Goal: Task Accomplishment & Management: Use online tool/utility

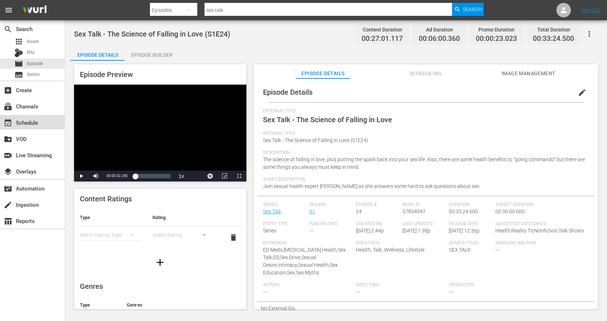
click at [26, 116] on div "event_available Schedule" at bounding box center [32, 122] width 65 height 14
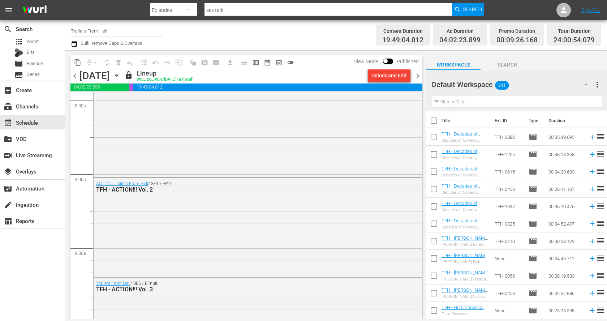
scroll to position [1253, 0]
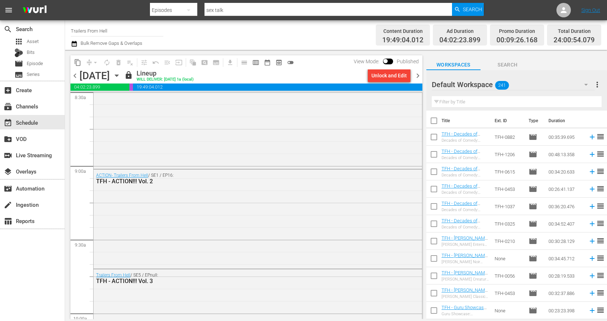
click at [121, 74] on icon "button" at bounding box center [117, 76] width 8 height 8
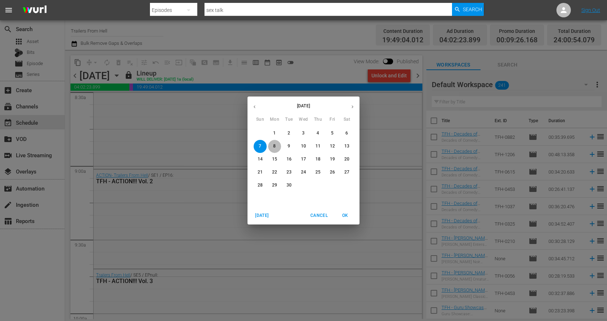
click at [277, 146] on span "8" at bounding box center [274, 146] width 13 height 6
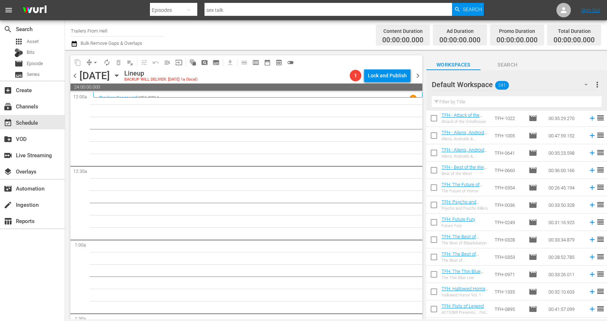
scroll to position [3986, 0]
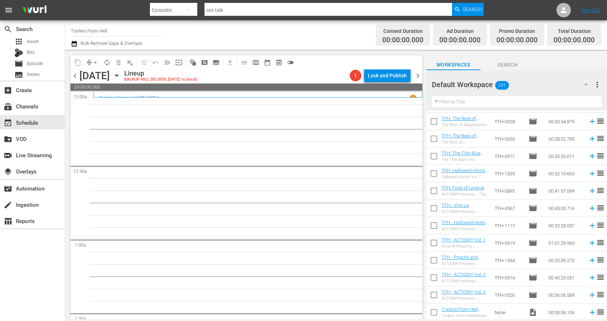
click at [495, 99] on input "text" at bounding box center [517, 102] width 170 height 12
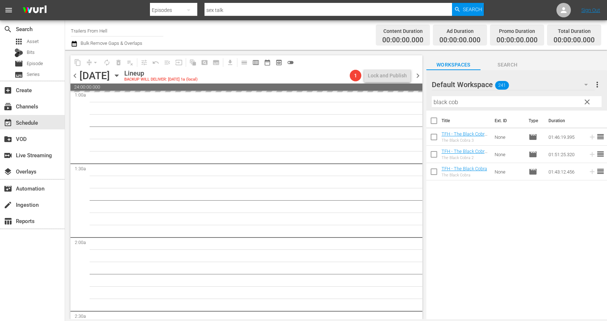
scroll to position [158, 0]
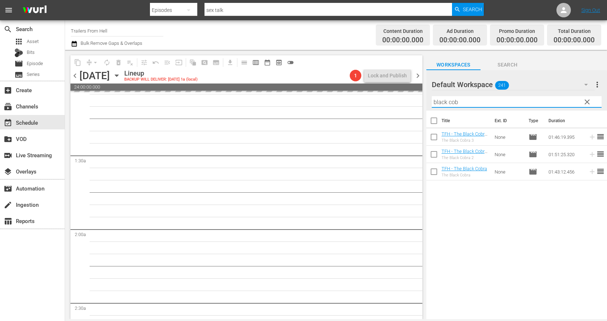
click at [493, 100] on input "black cob" at bounding box center [517, 102] width 170 height 12
type input "rebels"
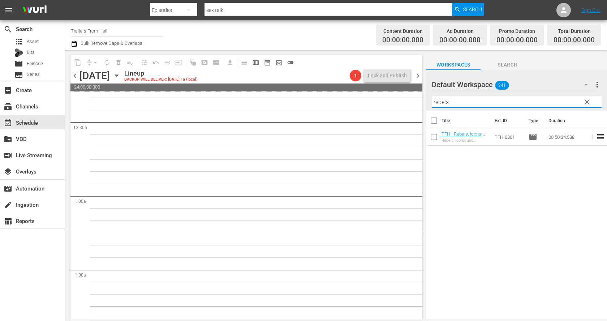
scroll to position [0, 0]
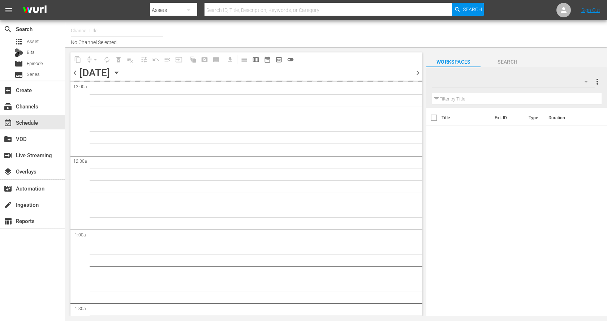
type input "Trailers From Hell (1048)"
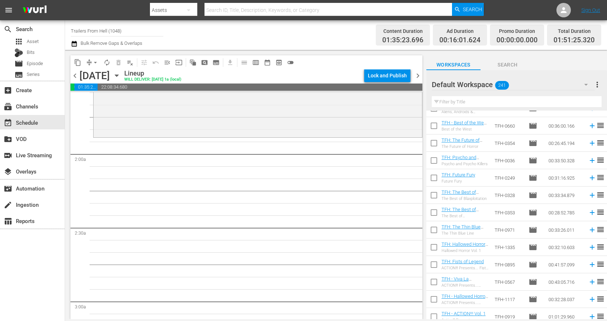
scroll to position [3986, 0]
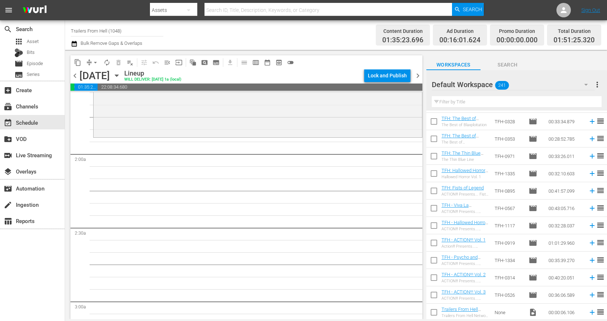
click at [482, 105] on input "text" at bounding box center [517, 102] width 170 height 12
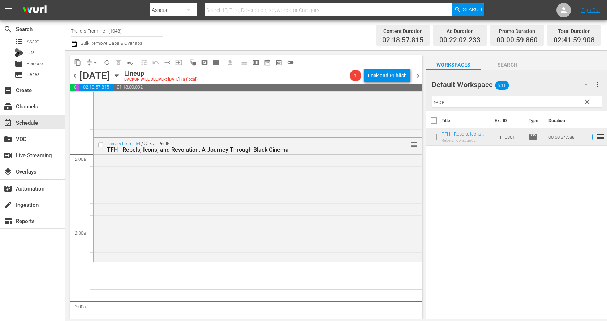
click at [531, 104] on input "rebel" at bounding box center [517, 102] width 170 height 12
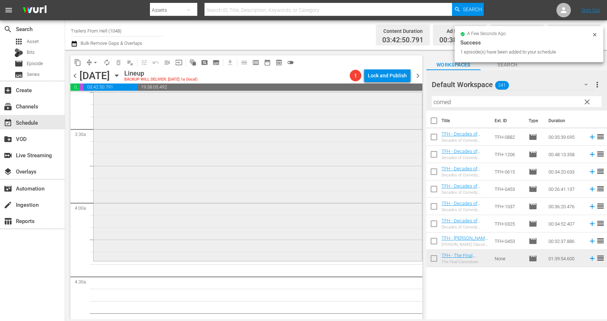
scroll to position [485, 0]
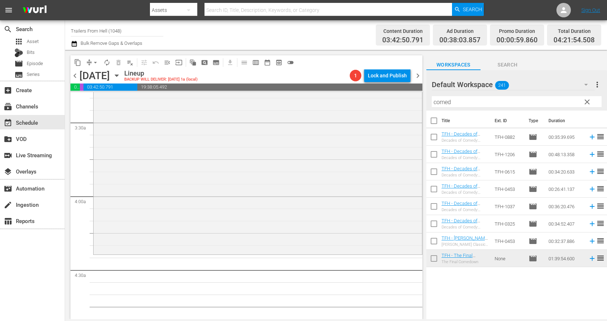
click at [469, 95] on div "Filter by Title comed" at bounding box center [517, 101] width 170 height 17
click at [466, 98] on input "comed" at bounding box center [517, 102] width 170 height 12
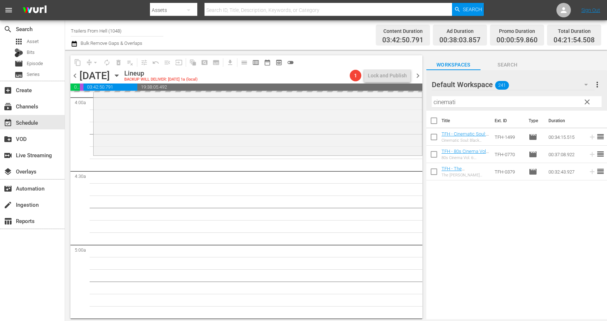
scroll to position [591, 0]
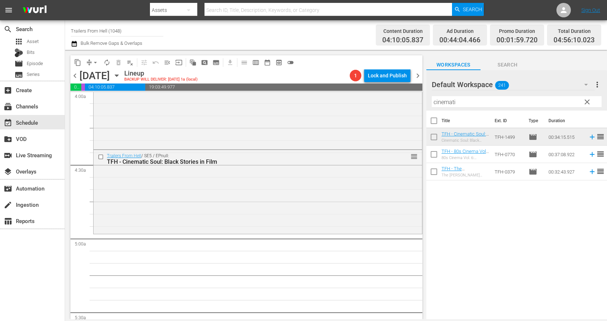
click at [486, 101] on input "cinemati" at bounding box center [517, 102] width 170 height 12
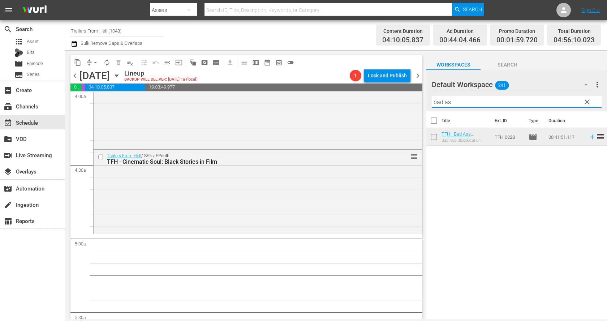
click at [460, 103] on input "bad as" at bounding box center [517, 102] width 170 height 12
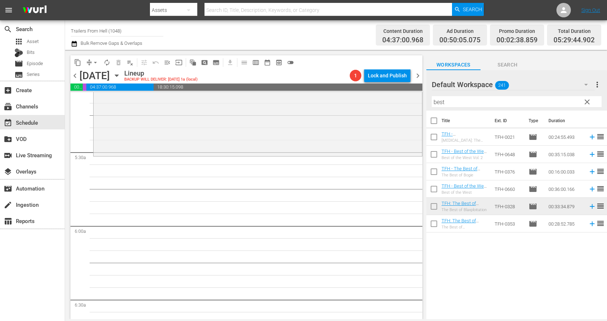
scroll to position [754, 0]
click at [505, 101] on input "best" at bounding box center [517, 102] width 170 height 12
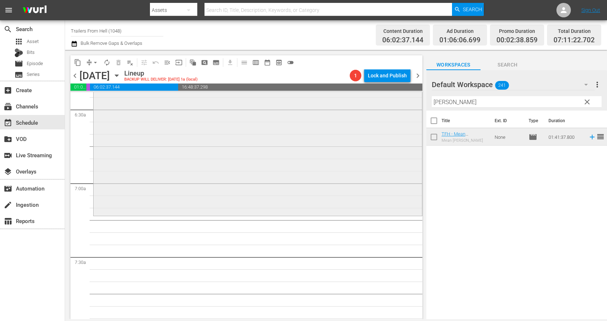
scroll to position [941, 0]
click at [477, 104] on input "[PERSON_NAME]" at bounding box center [517, 102] width 170 height 12
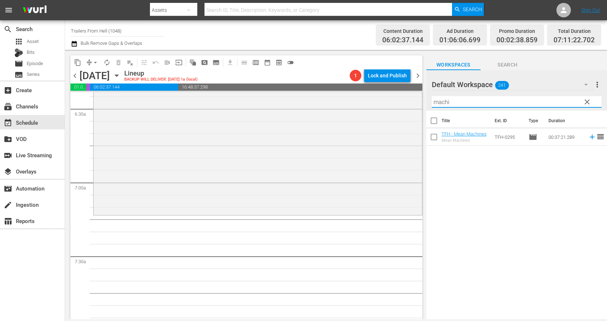
click at [477, 104] on input "machi" at bounding box center [517, 102] width 170 height 12
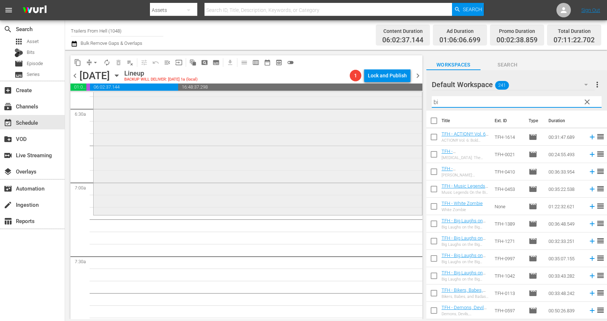
type input "b"
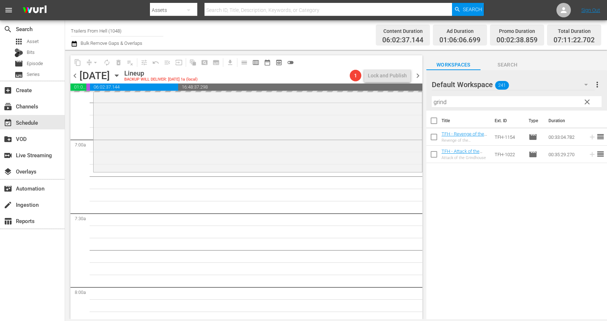
scroll to position [1029, 0]
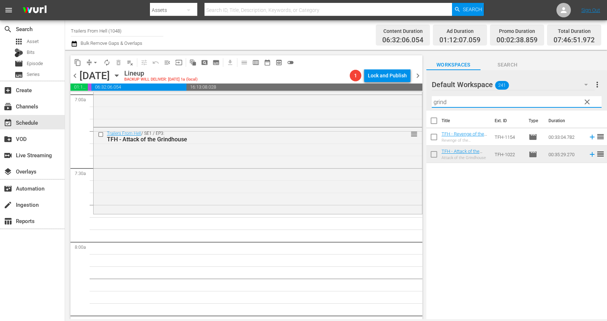
click at [527, 104] on input "grind" at bounding box center [517, 102] width 170 height 12
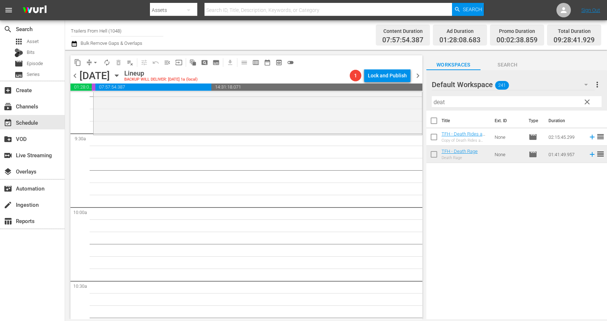
scroll to position [1360, 0]
click at [479, 104] on input "deat" at bounding box center [517, 102] width 170 height 12
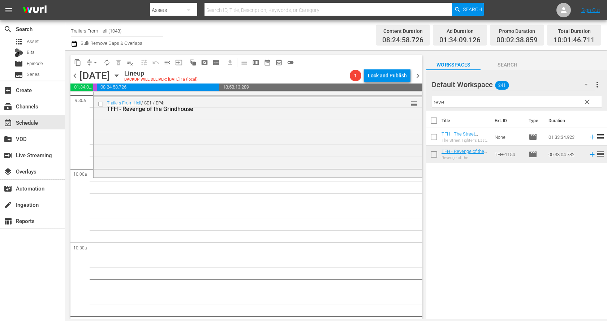
scroll to position [1425, 0]
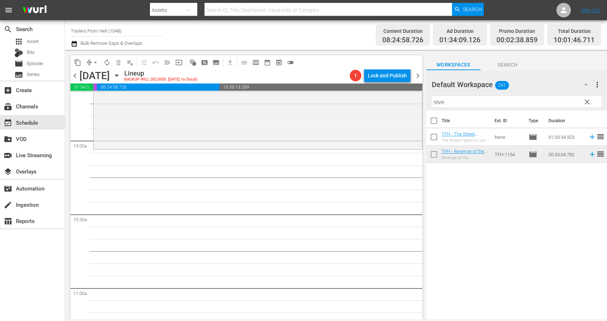
click at [468, 97] on input "reve" at bounding box center [517, 102] width 170 height 12
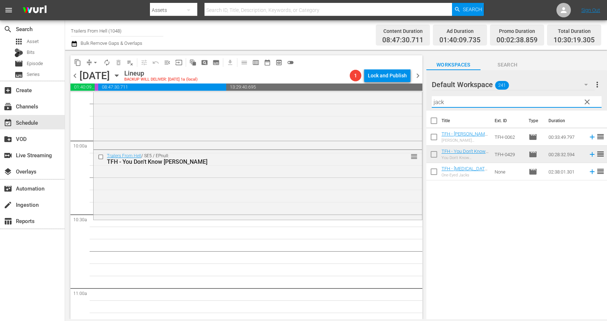
click at [445, 100] on input "jack" at bounding box center [517, 102] width 170 height 12
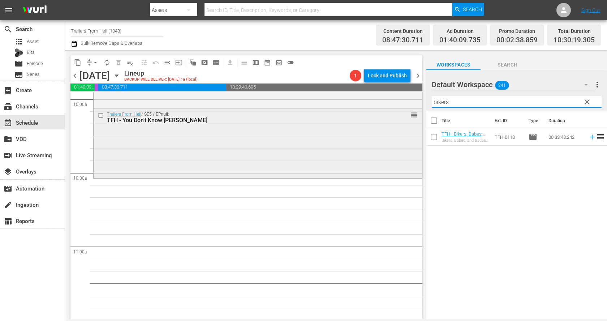
scroll to position [1500, 0]
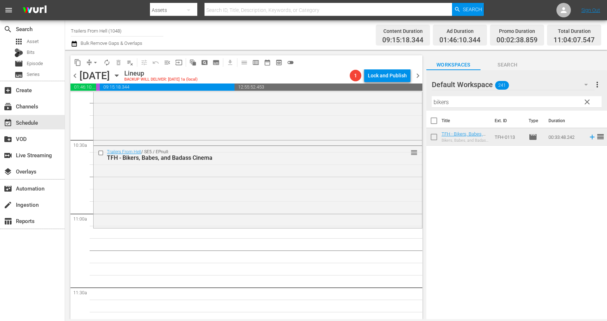
click at [489, 101] on input "bikers" at bounding box center [517, 102] width 170 height 12
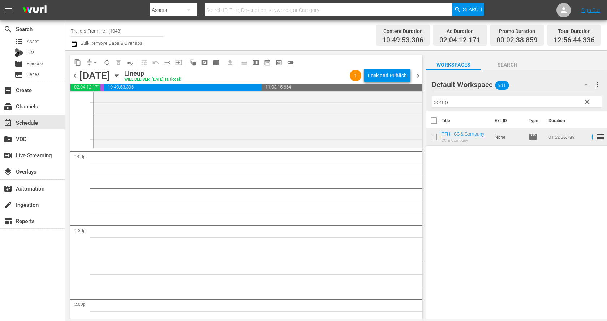
scroll to position [1862, 0]
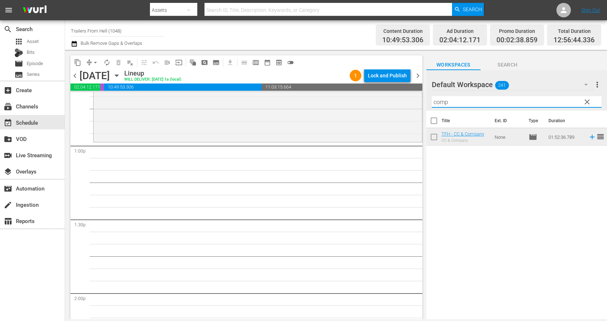
click at [485, 99] on input "comp" at bounding box center [517, 102] width 170 height 12
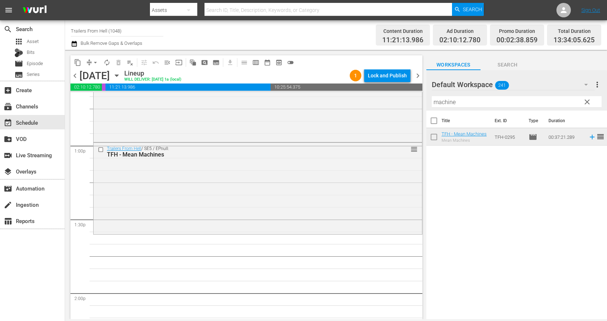
click at [460, 104] on input "machine" at bounding box center [517, 102] width 170 height 12
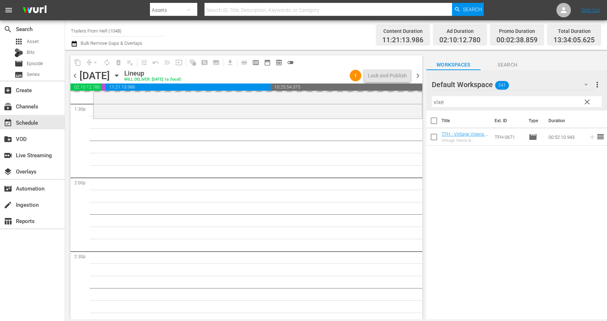
scroll to position [1981, 0]
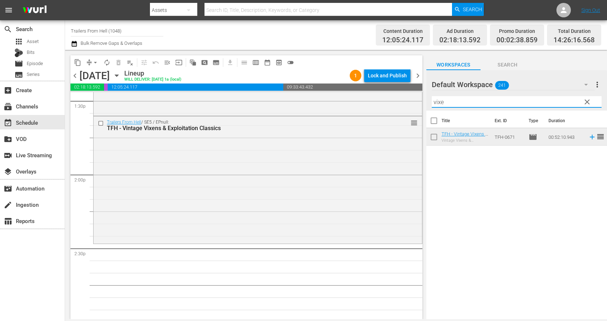
click at [457, 103] on input "vixe" at bounding box center [517, 102] width 170 height 12
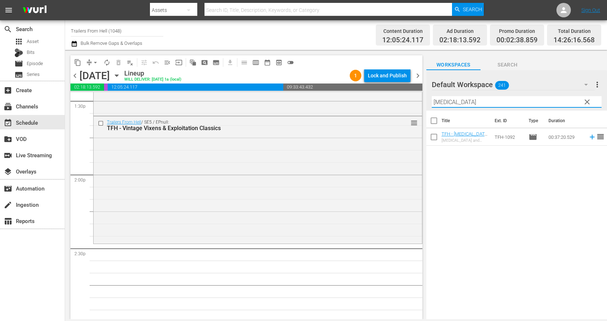
type input "[MEDICAL_DATA]"
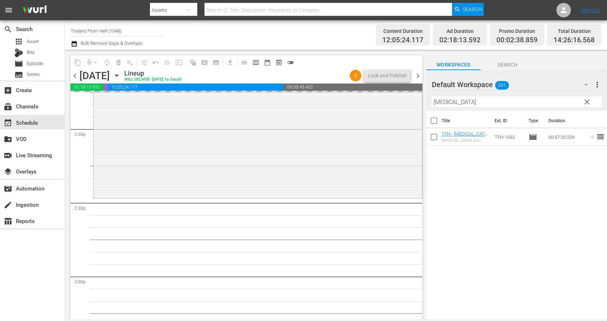
scroll to position [2038, 0]
